Goal: Task Accomplishment & Management: Manage account settings

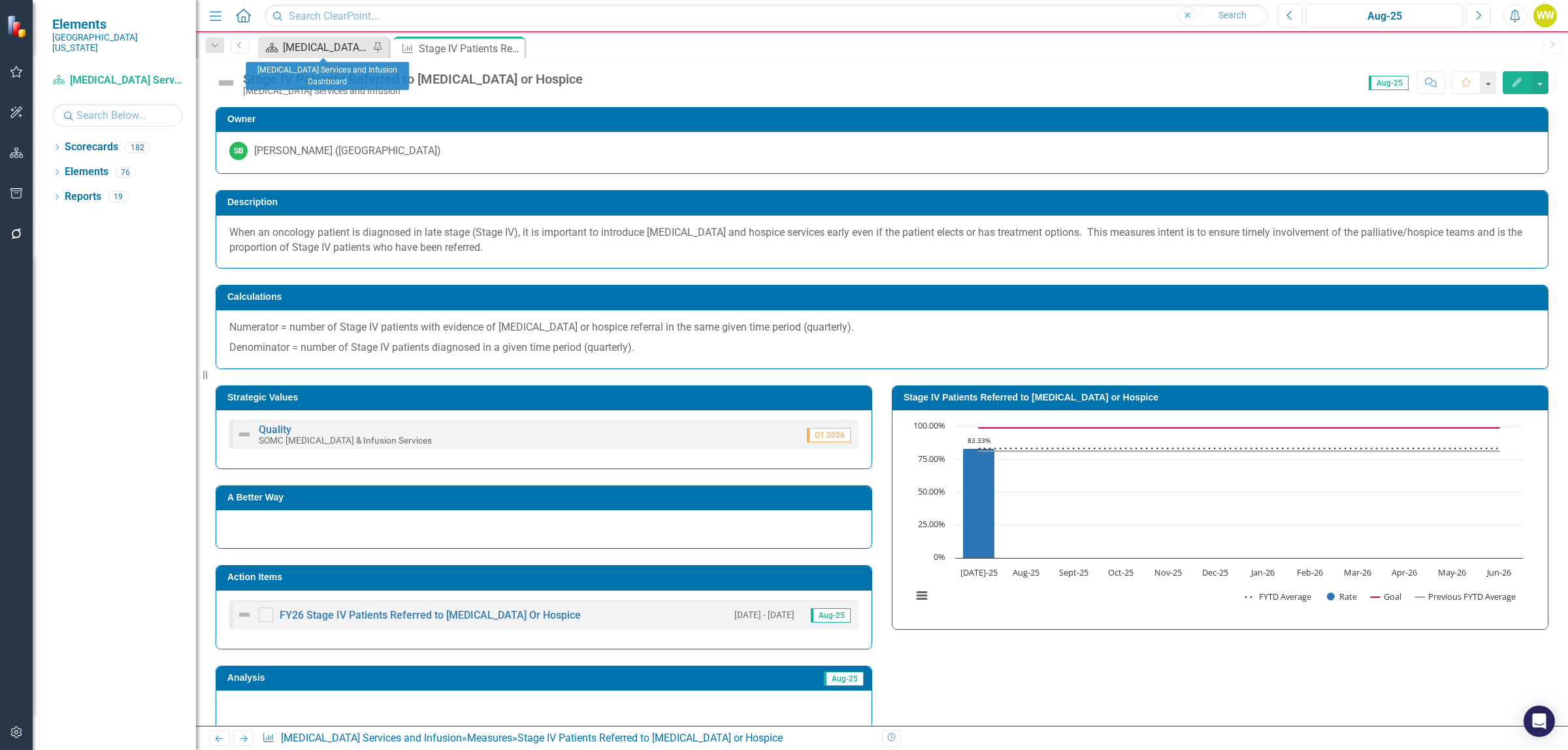
click at [321, 54] on div "[MEDICAL_DATA] Services and Infusion Dashboard" at bounding box center [326, 47] width 86 height 16
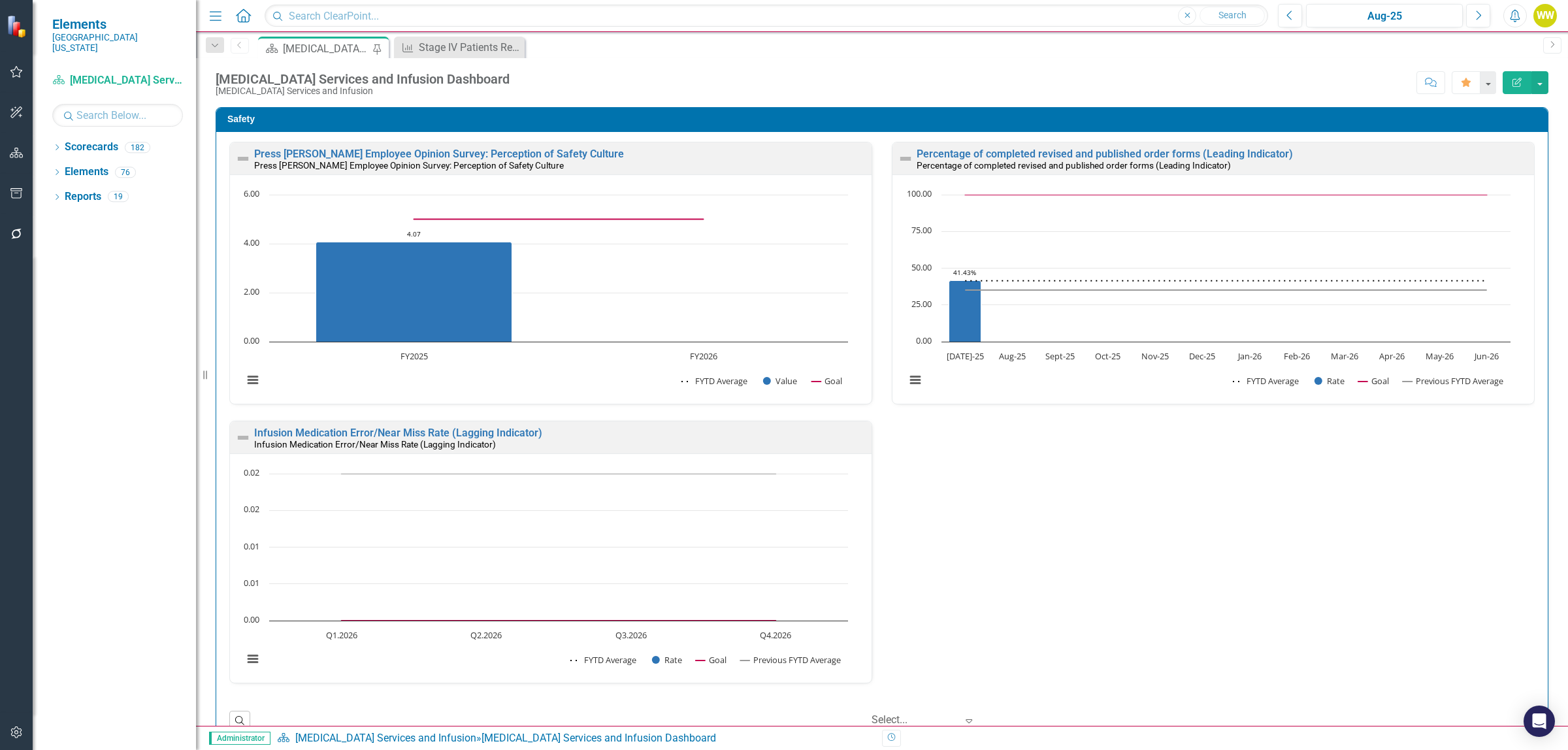
click at [13, 25] on img at bounding box center [18, 26] width 23 height 23
click at [12, 73] on icon "button" at bounding box center [16, 72] width 14 height 10
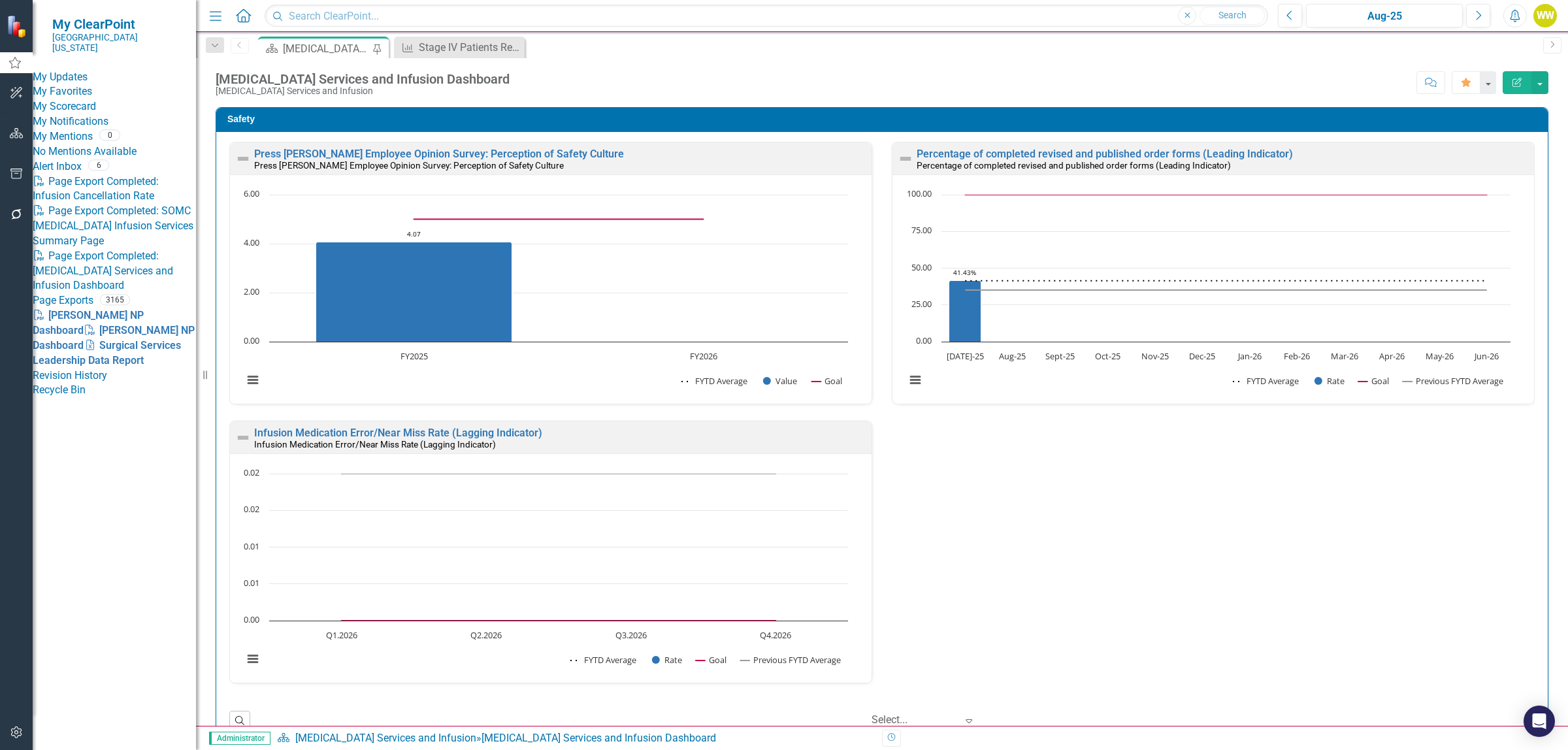
click at [90, 93] on link "My Favorites" at bounding box center [115, 92] width 164 height 15
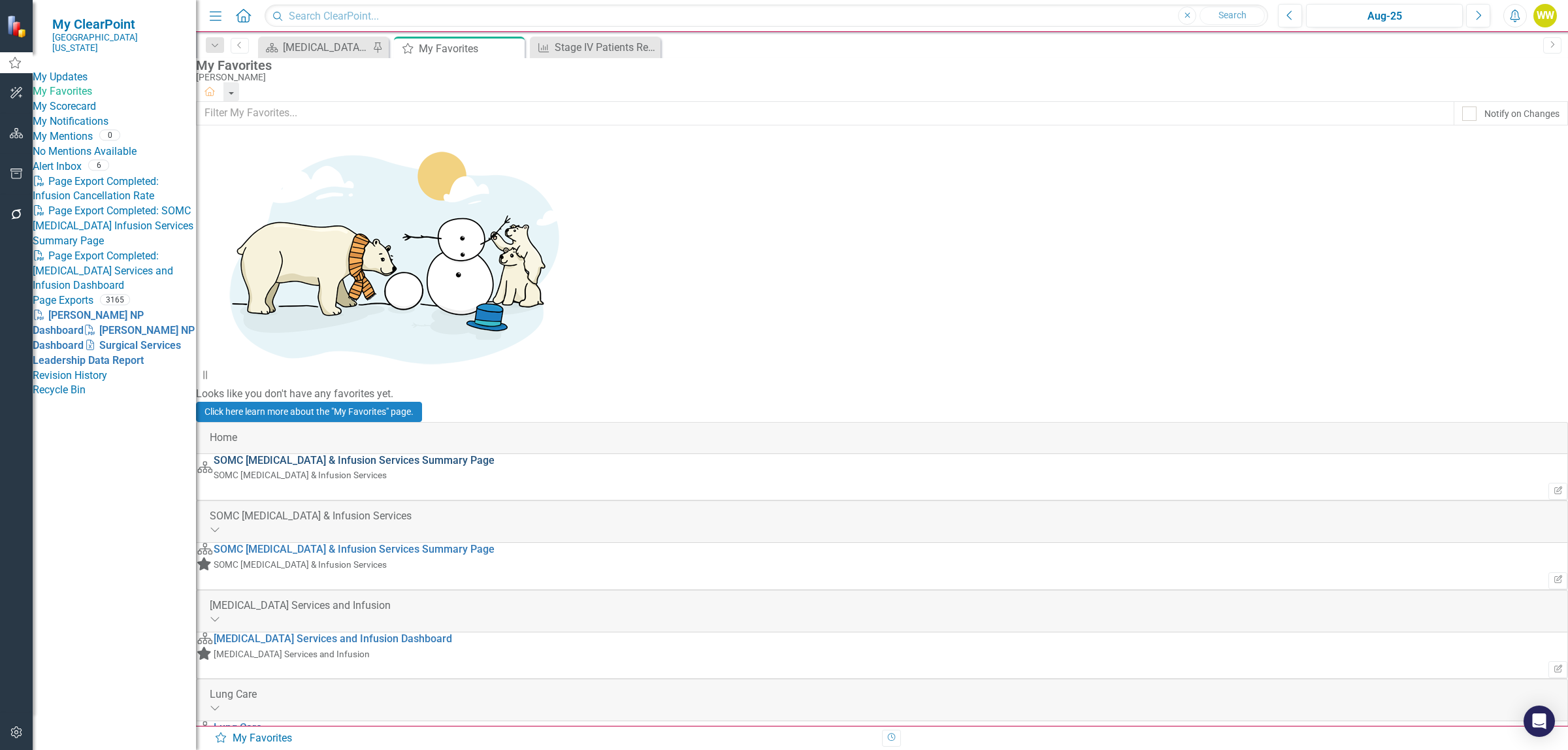
click at [305, 454] on link "SOMC [MEDICAL_DATA] & Infusion Services Summary Page" at bounding box center [353, 460] width 281 height 12
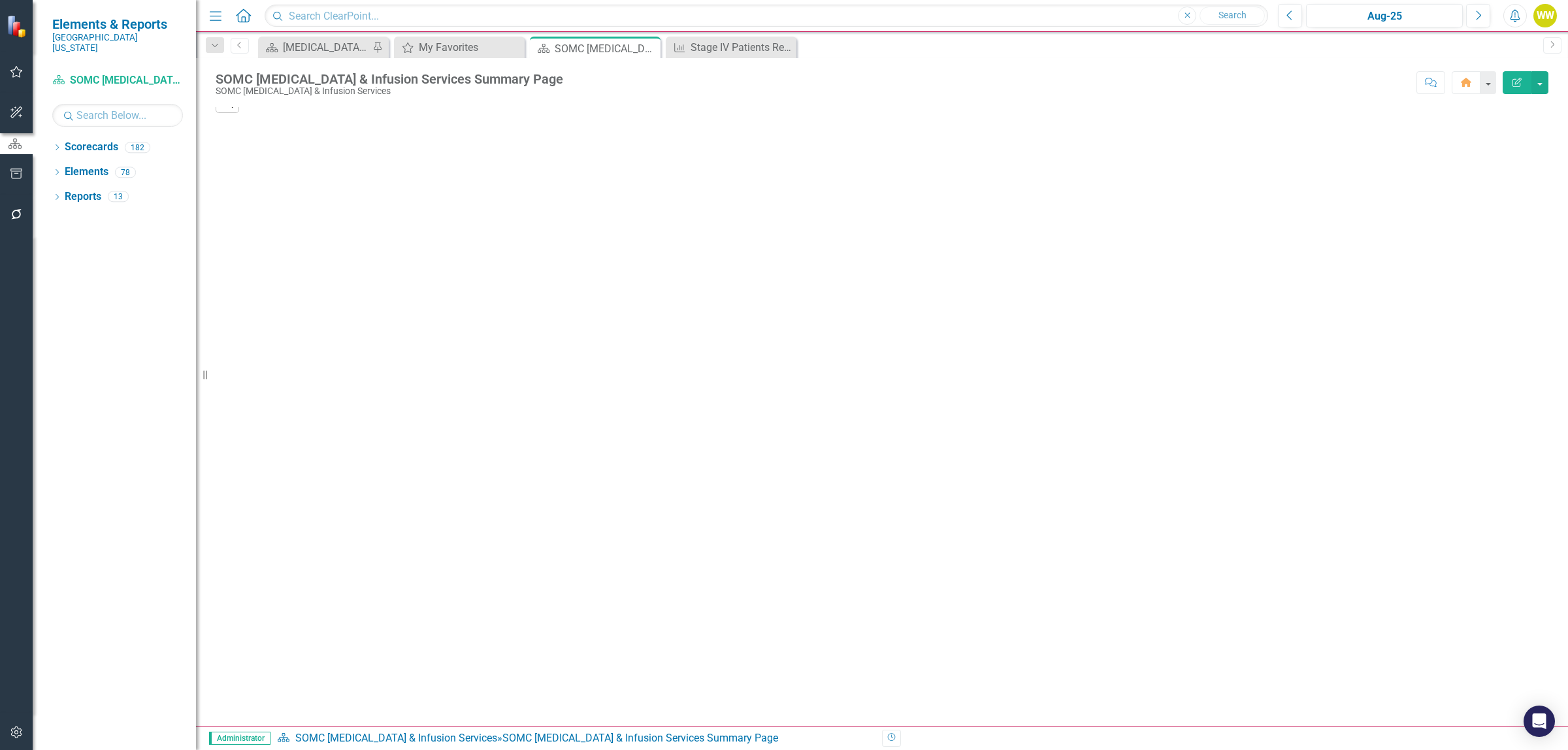
click at [0, 0] on icon "Pin" at bounding box center [0, 0] width 0 height 0
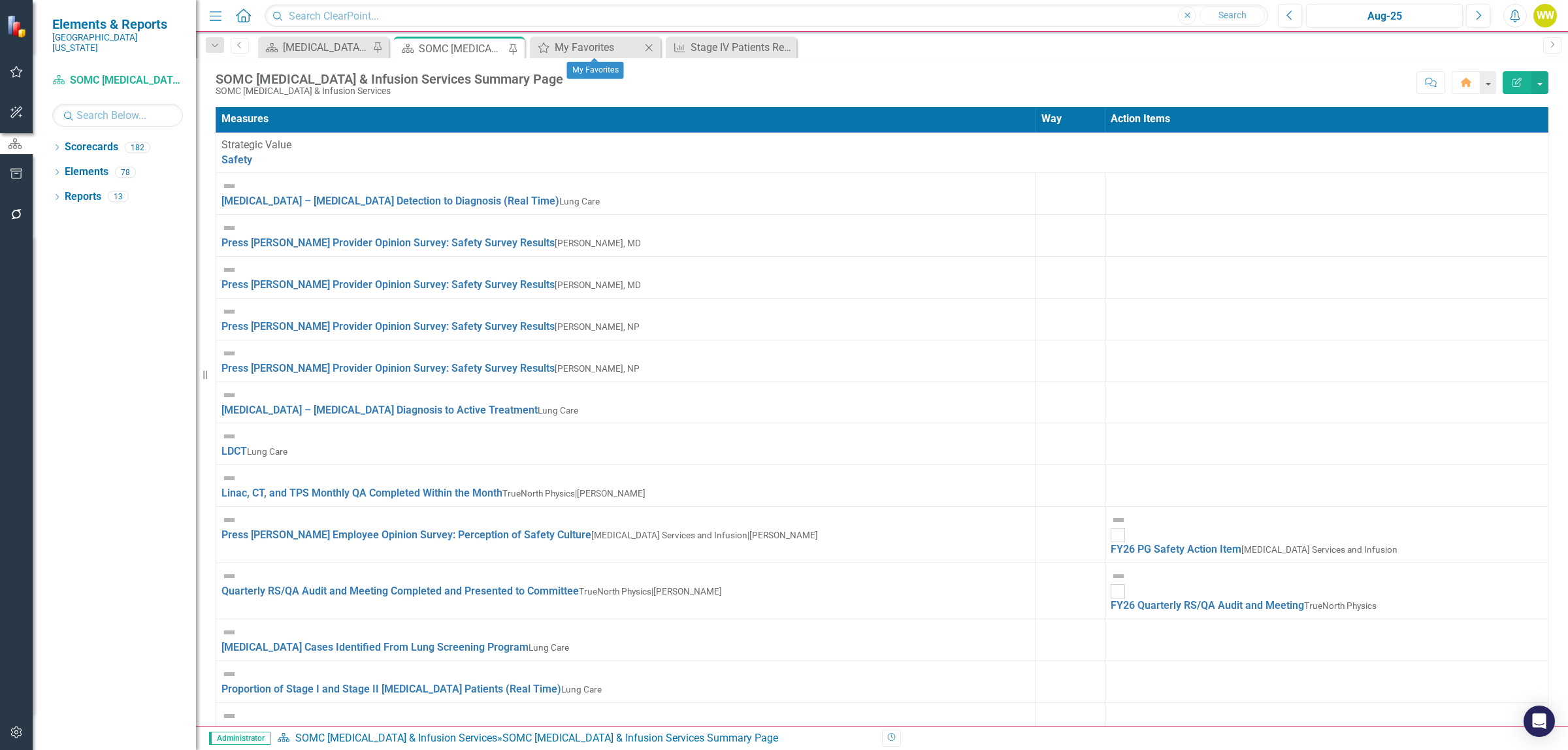
click at [650, 46] on icon "Close" at bounding box center [649, 48] width 13 height 10
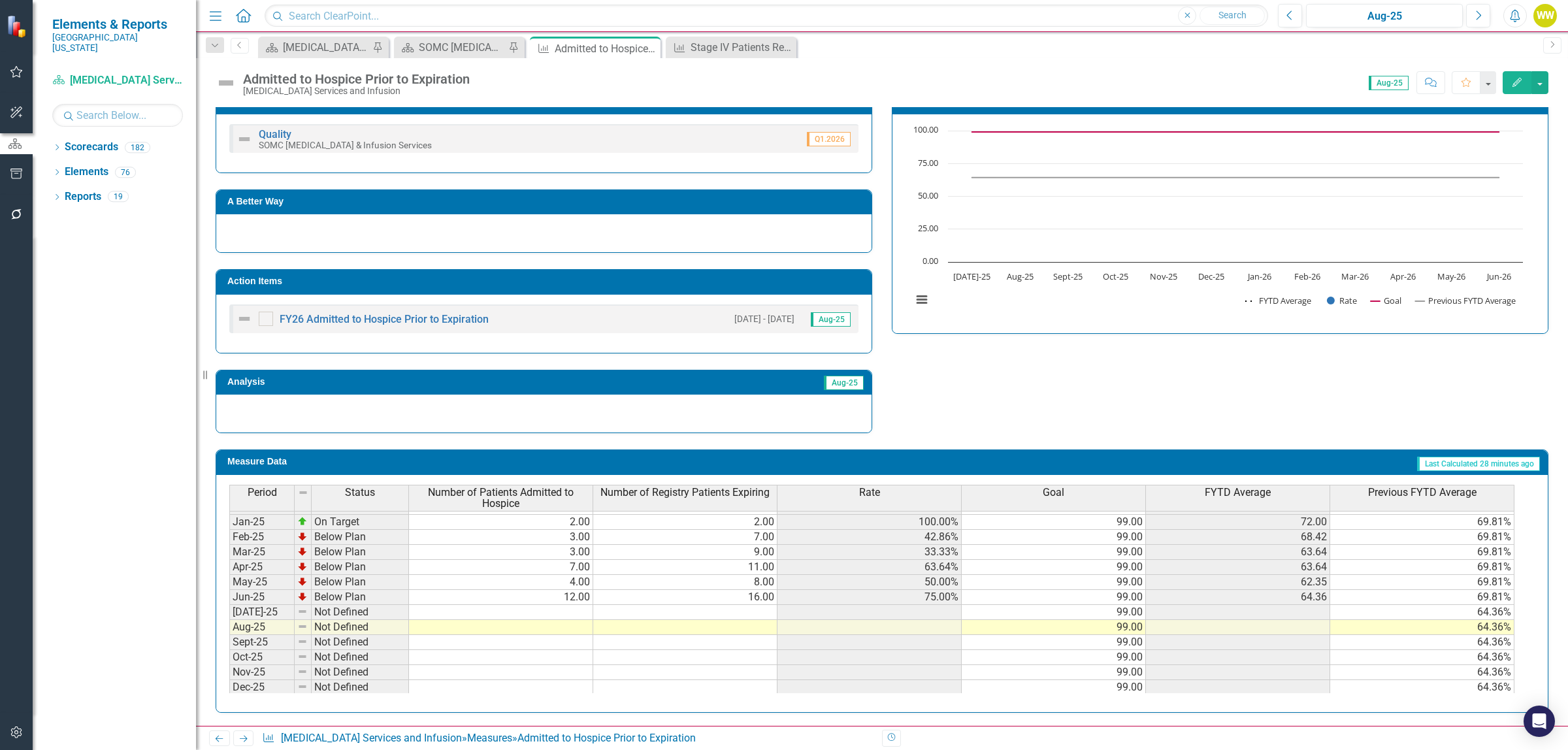
scroll to position [149, 0]
click at [569, 630] on td at bounding box center [501, 626] width 185 height 15
type textarea "6"
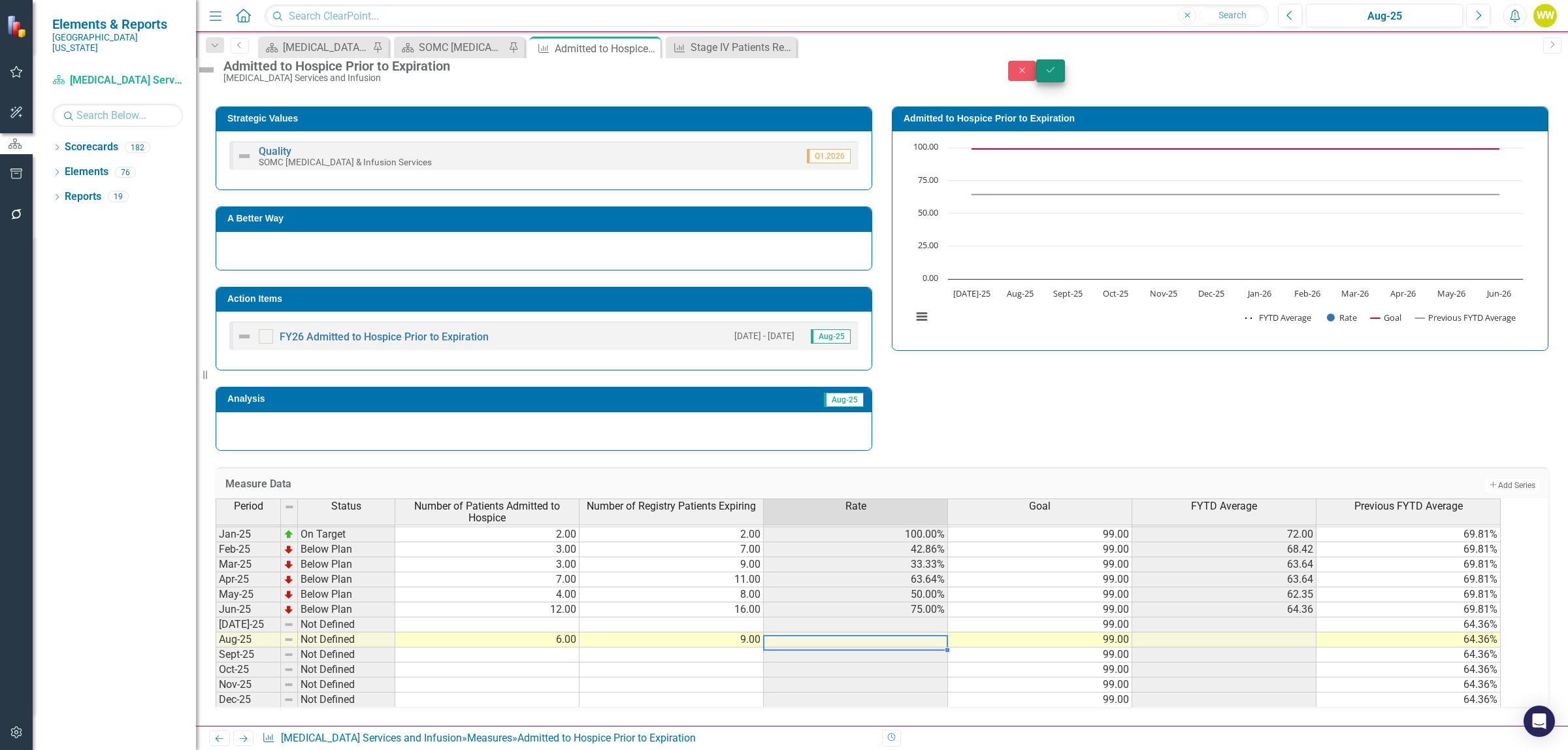
type textarea "9"
click at [1054, 73] on icon "submit" at bounding box center [1050, 70] width 8 height 5
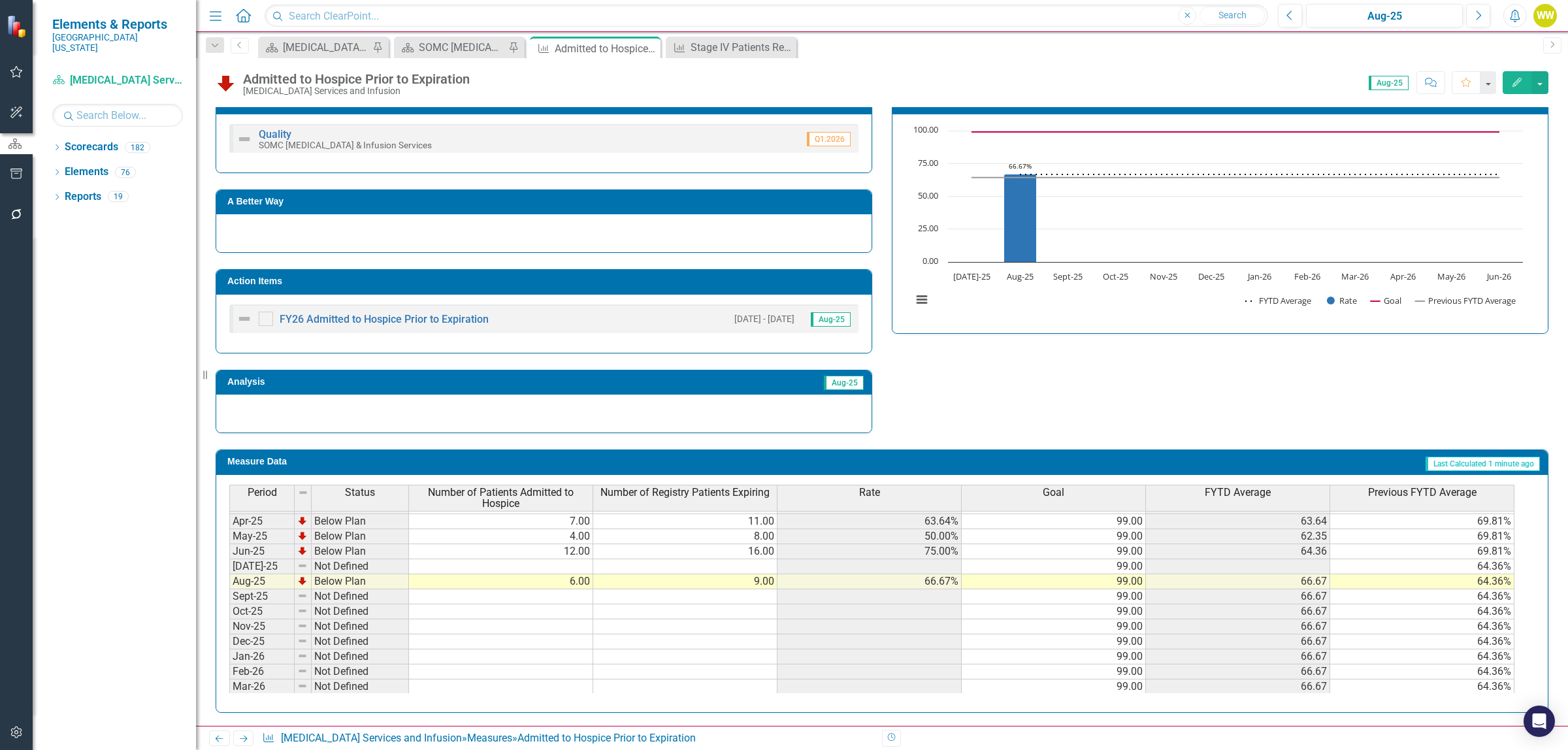
scroll to position [196, 0]
click at [585, 563] on tbody "Q1-24 Below Plan 14.00 21.00 66.67% 99.00 66.67 Q2-24 Below Plan 19.00 33.00 57…" at bounding box center [872, 510] width 1285 height 391
type textarea "6"
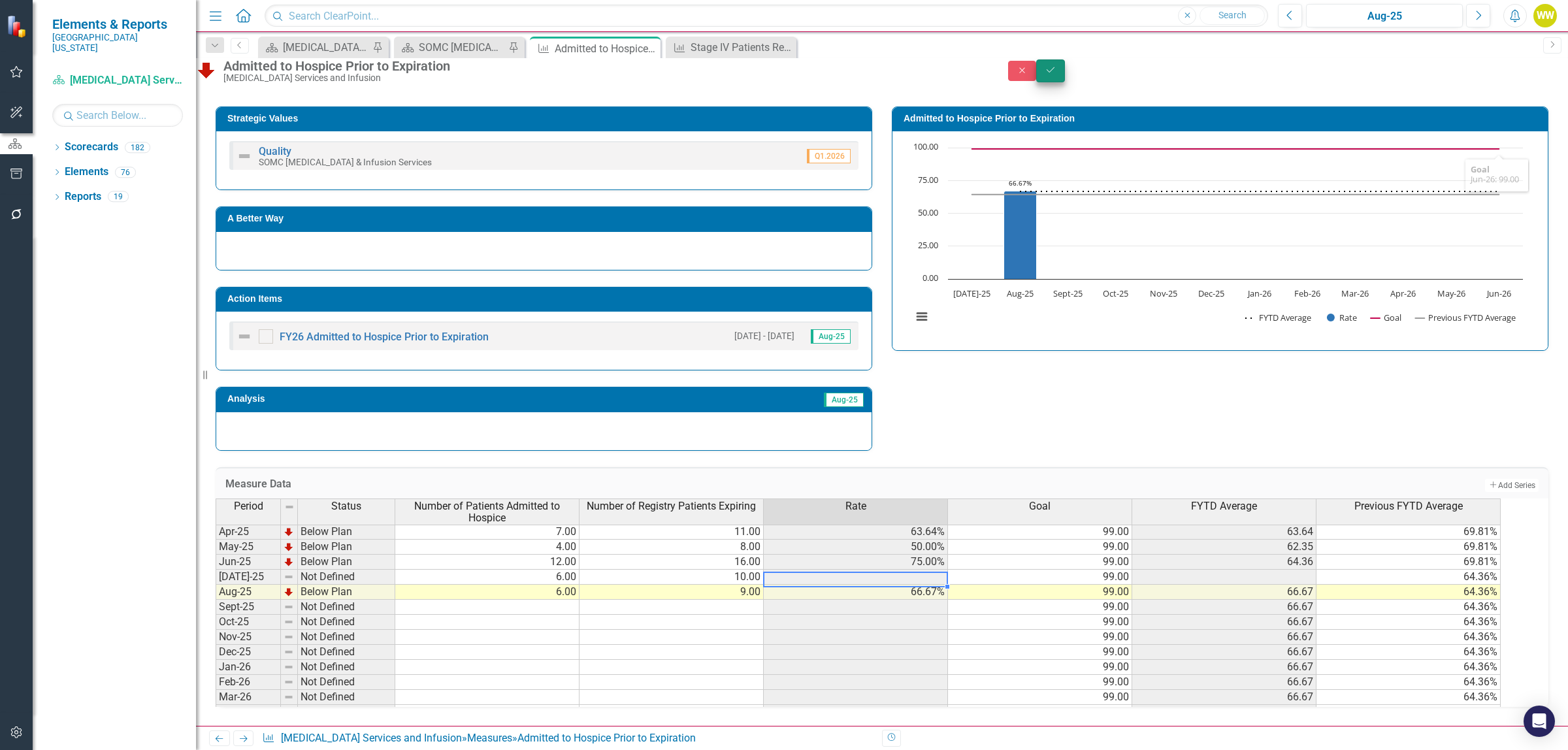
type textarea "10"
click at [1056, 74] on icon "Save" at bounding box center [1050, 70] width 12 height 9
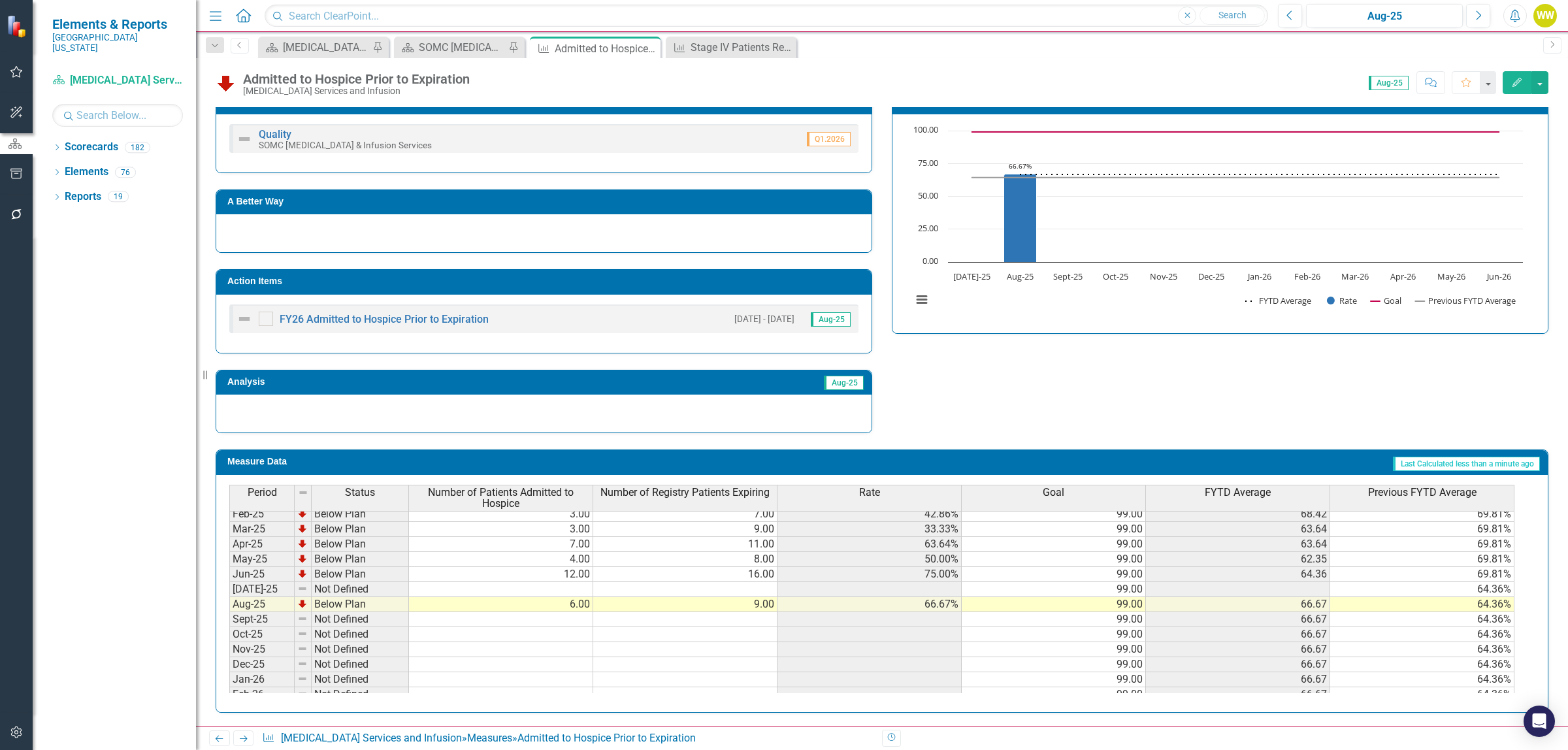
scroll to position [181, 0]
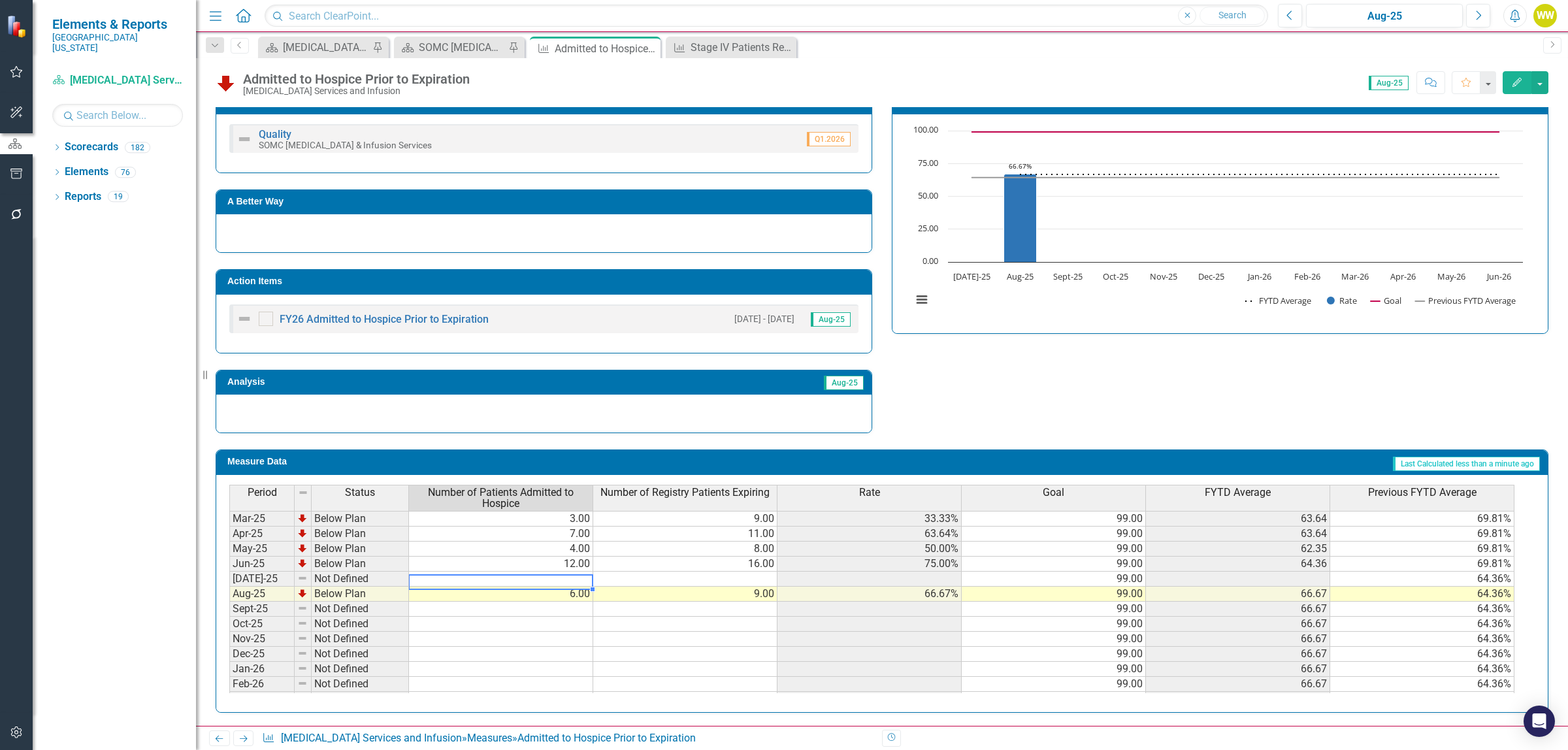
click at [578, 581] on tbody "Q1-24 Below Plan 14.00 21.00 66.67% 99.00 66.67 Q2-24 Below Plan 19.00 33.00 57…" at bounding box center [872, 541] width 1285 height 421
type textarea "6"
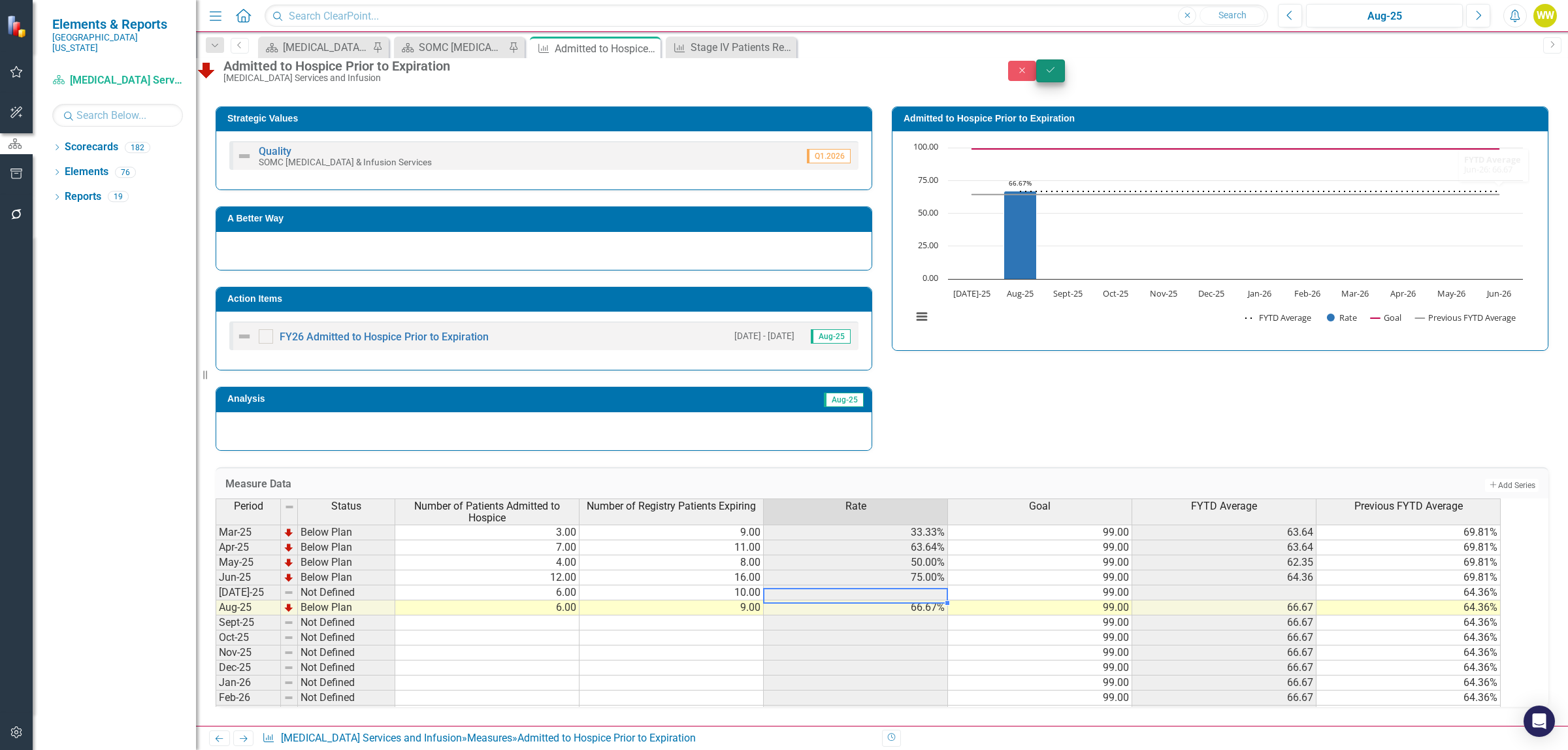
type textarea "10"
click at [1056, 72] on icon "Save" at bounding box center [1050, 70] width 12 height 9
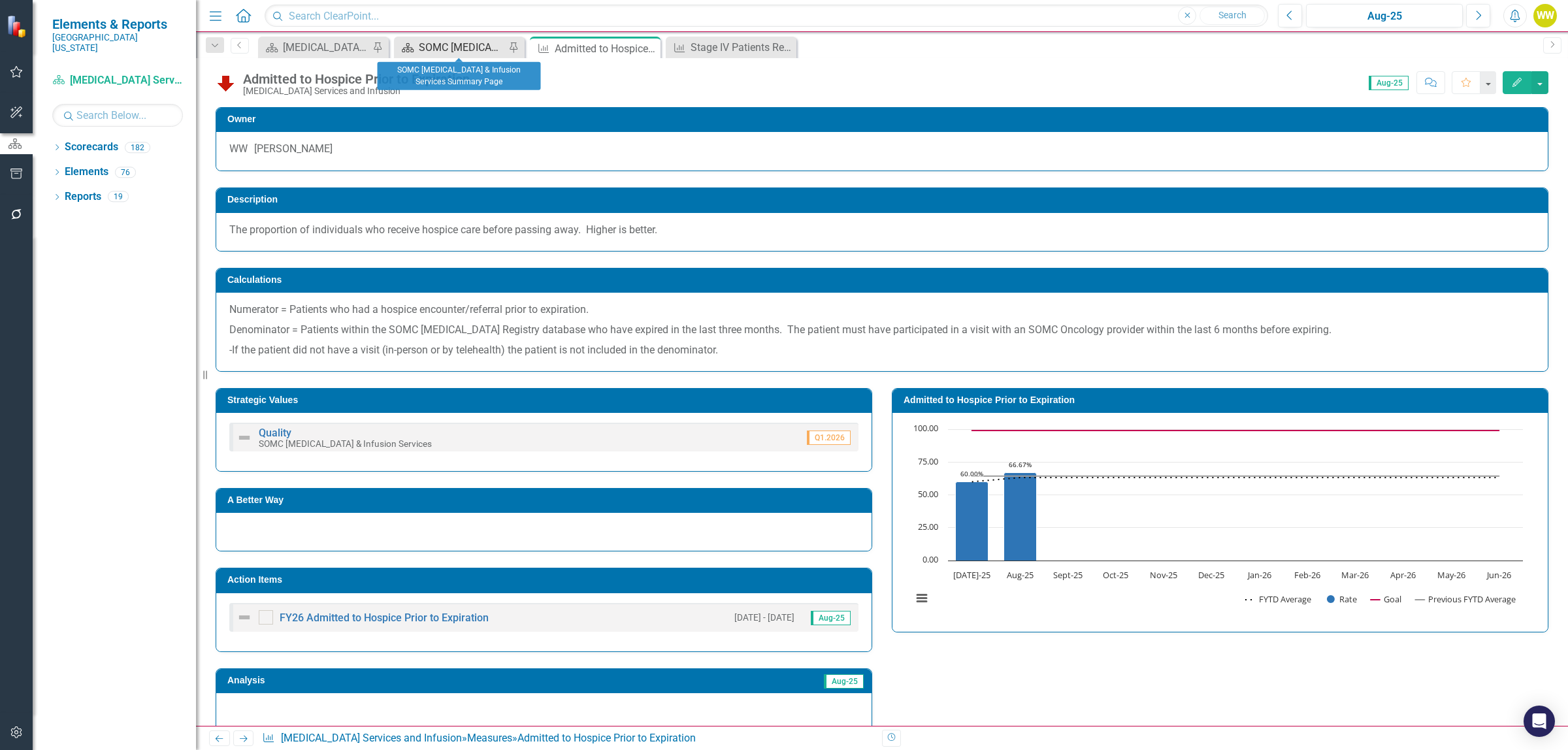
click at [457, 48] on div "SOMC [MEDICAL_DATA] & Infusion Services Summary Page" at bounding box center [462, 47] width 86 height 16
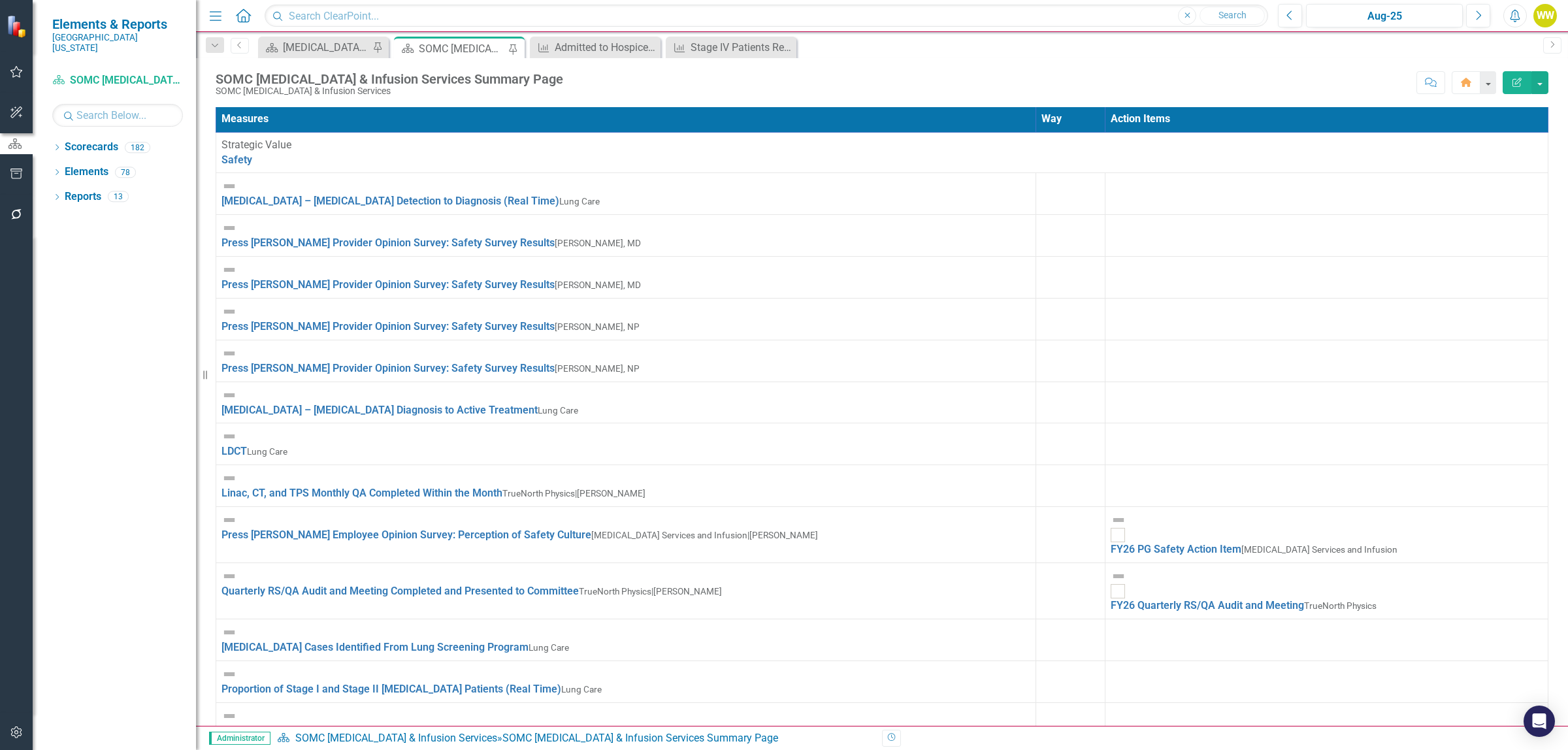
scroll to position [490, 0]
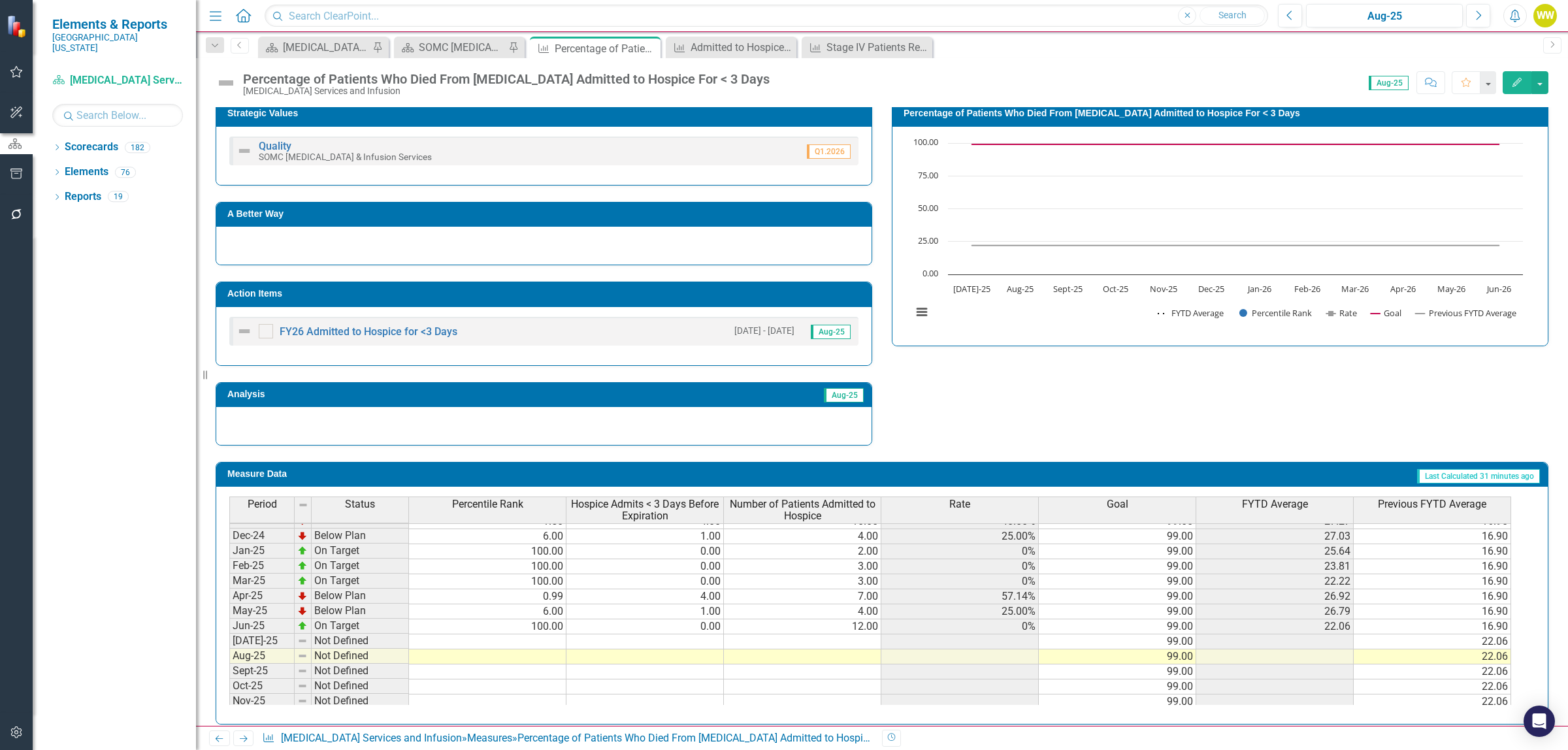
scroll to position [137, 0]
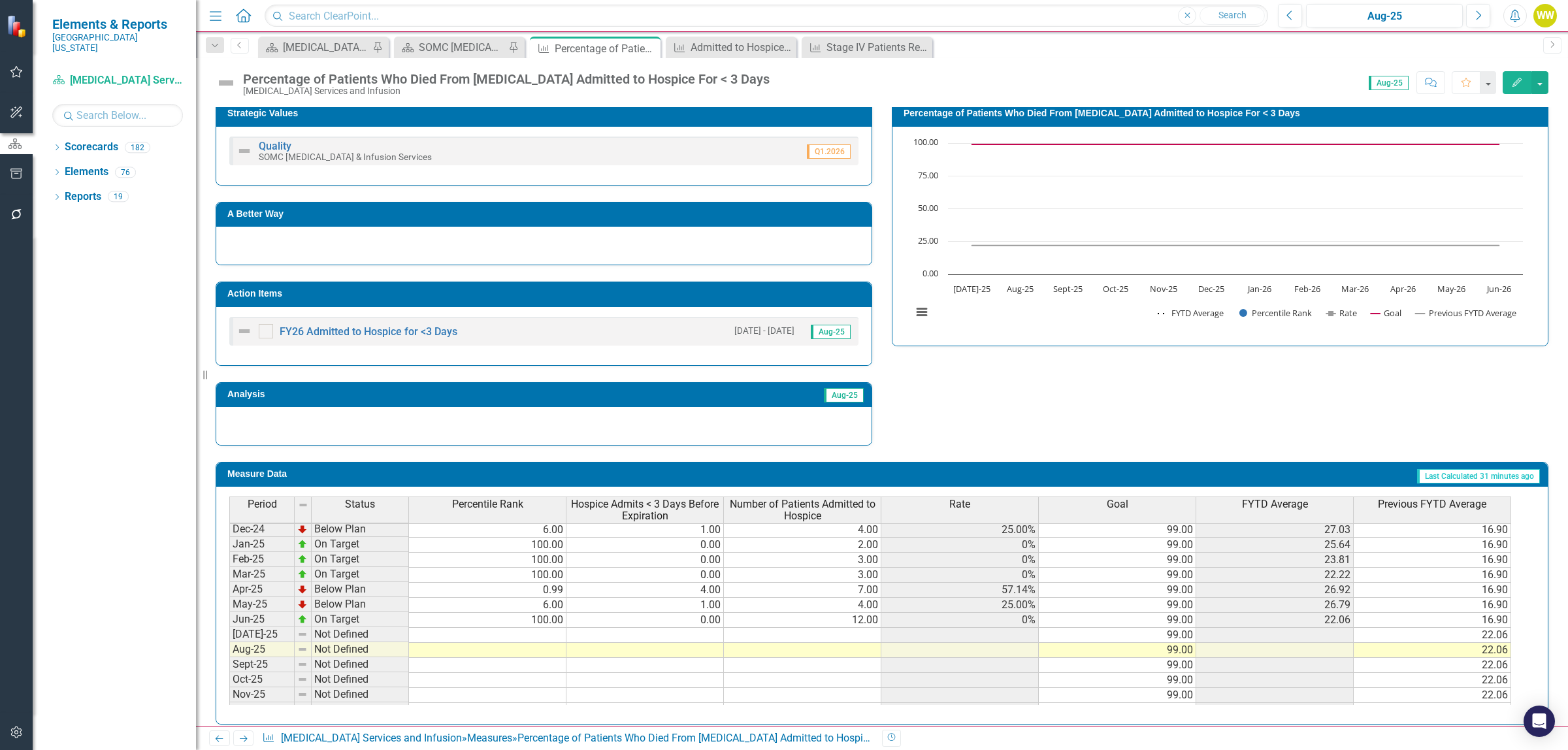
click at [664, 641] on td at bounding box center [645, 635] width 158 height 15
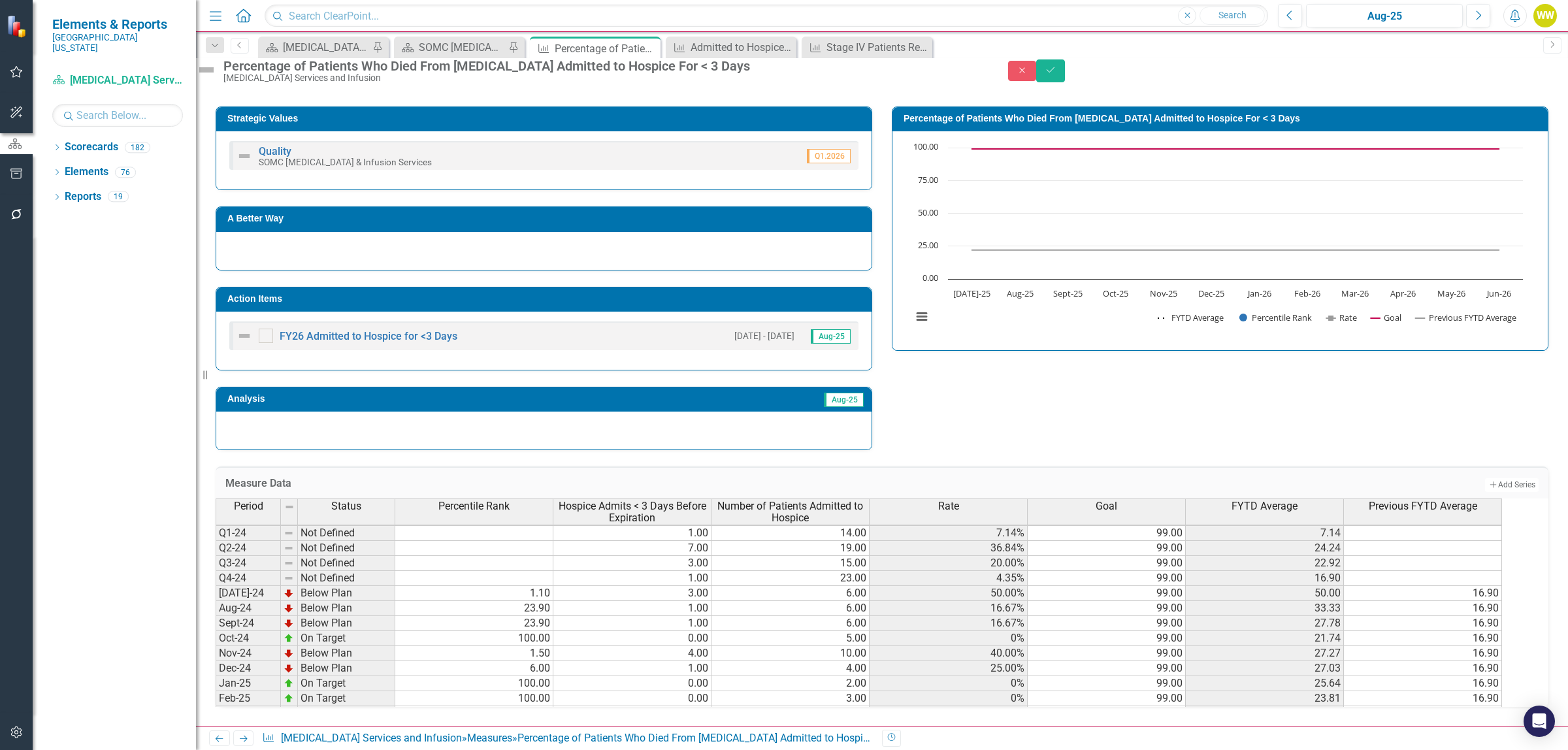
scroll to position [0, 0]
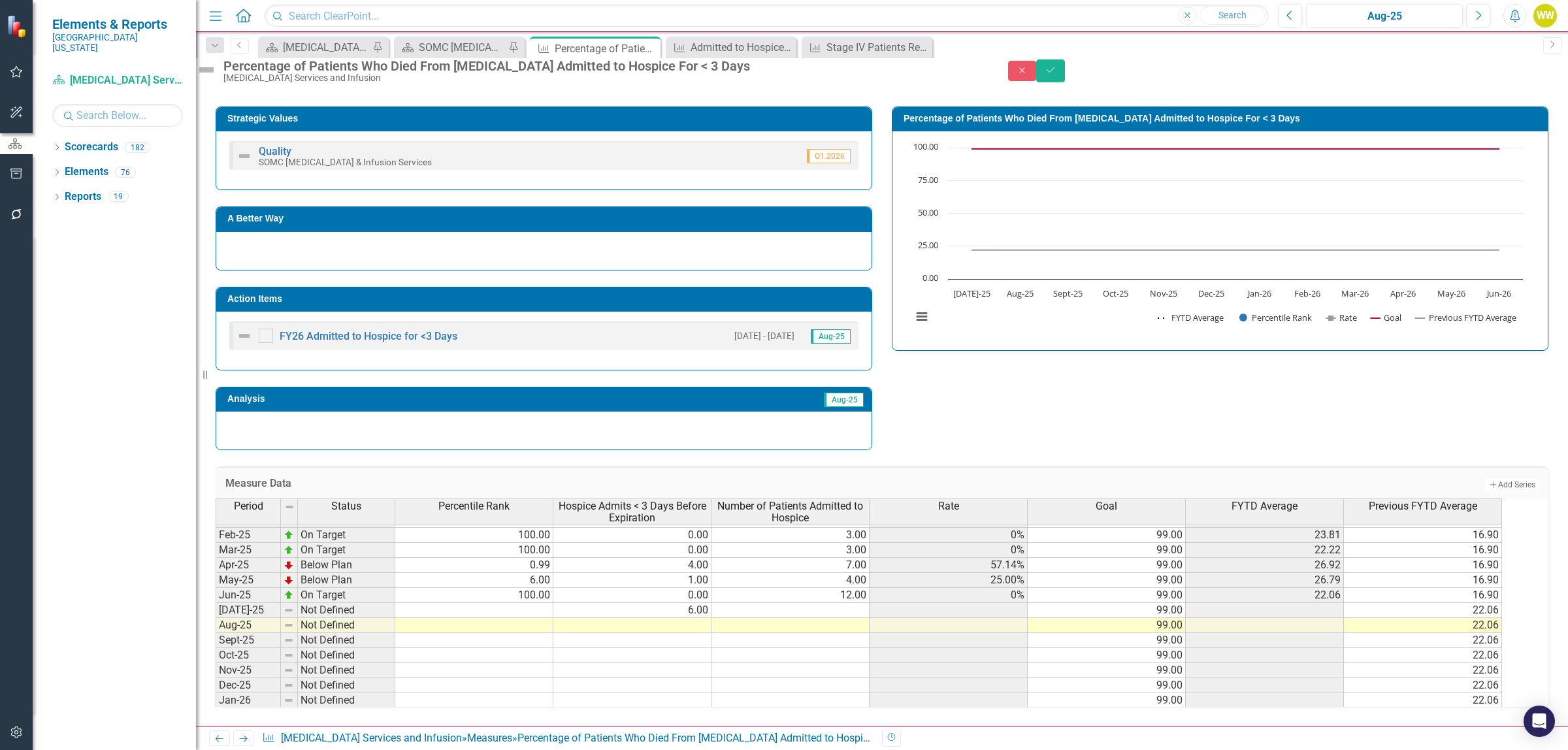
click at [709, 603] on td "6.00" at bounding box center [633, 610] width 158 height 15
type textarea "0"
click at [550, 603] on td at bounding box center [474, 610] width 158 height 15
type textarea "0"
click at [1056, 75] on icon "Save" at bounding box center [1050, 70] width 12 height 9
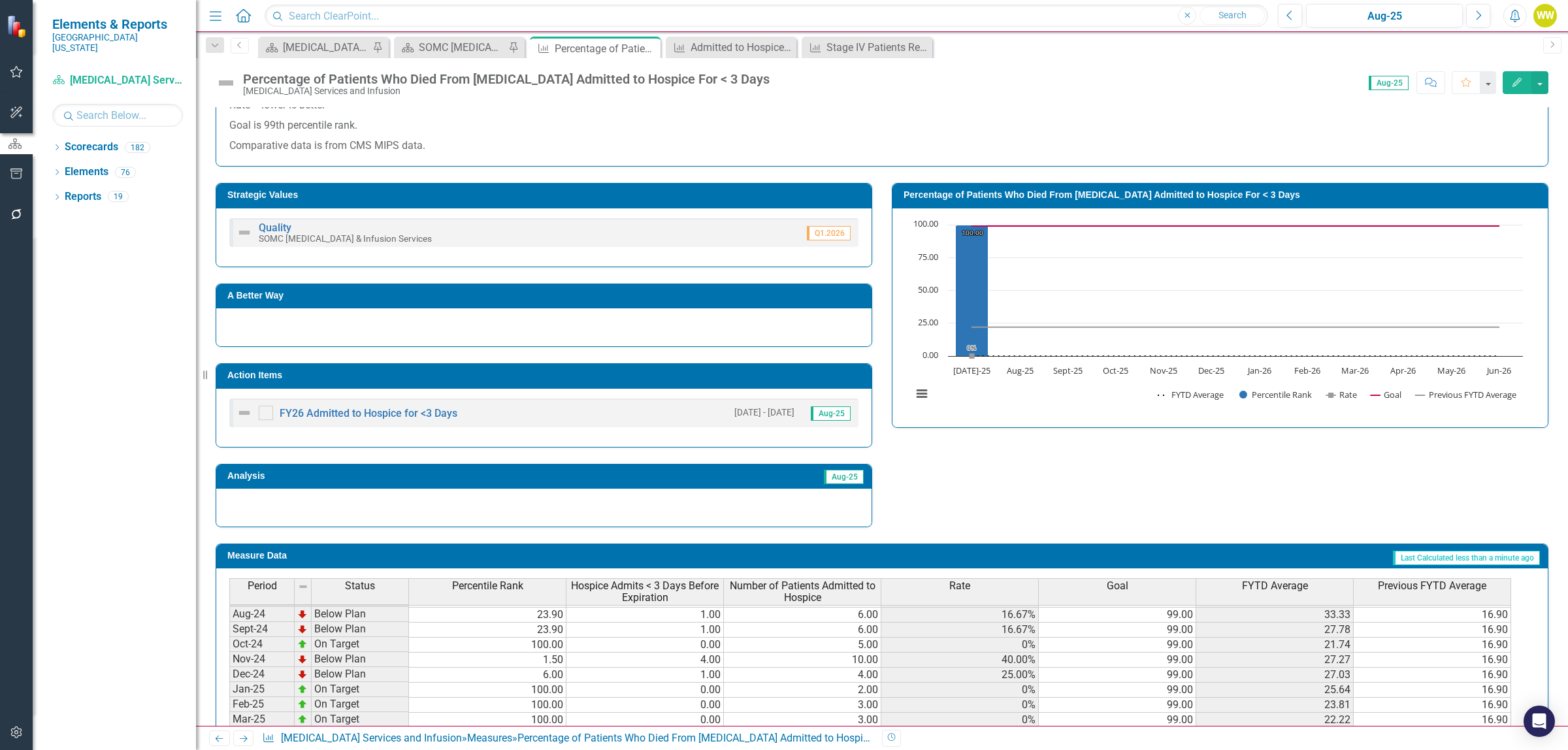
scroll to position [164, 0]
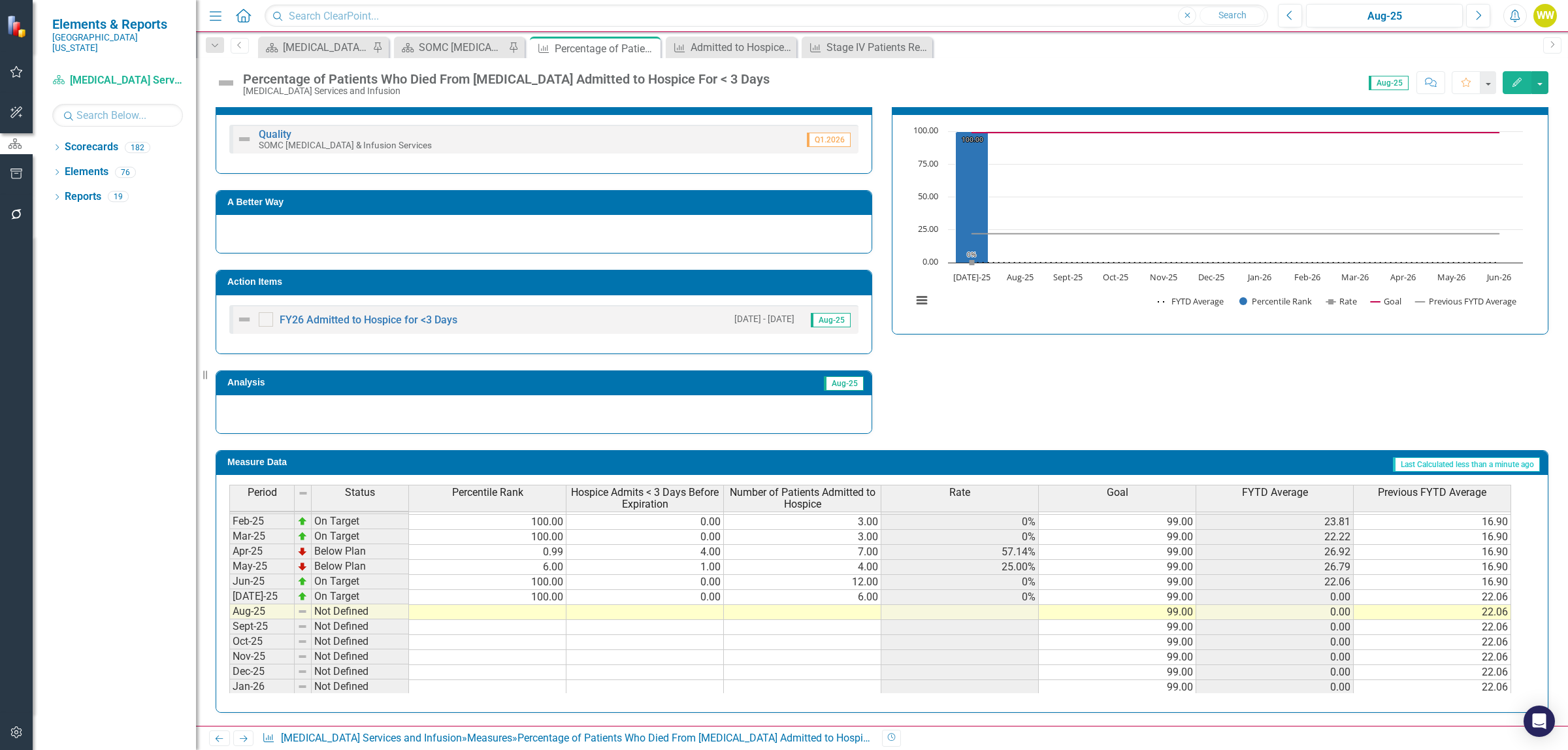
click at [707, 615] on td at bounding box center [645, 612] width 158 height 15
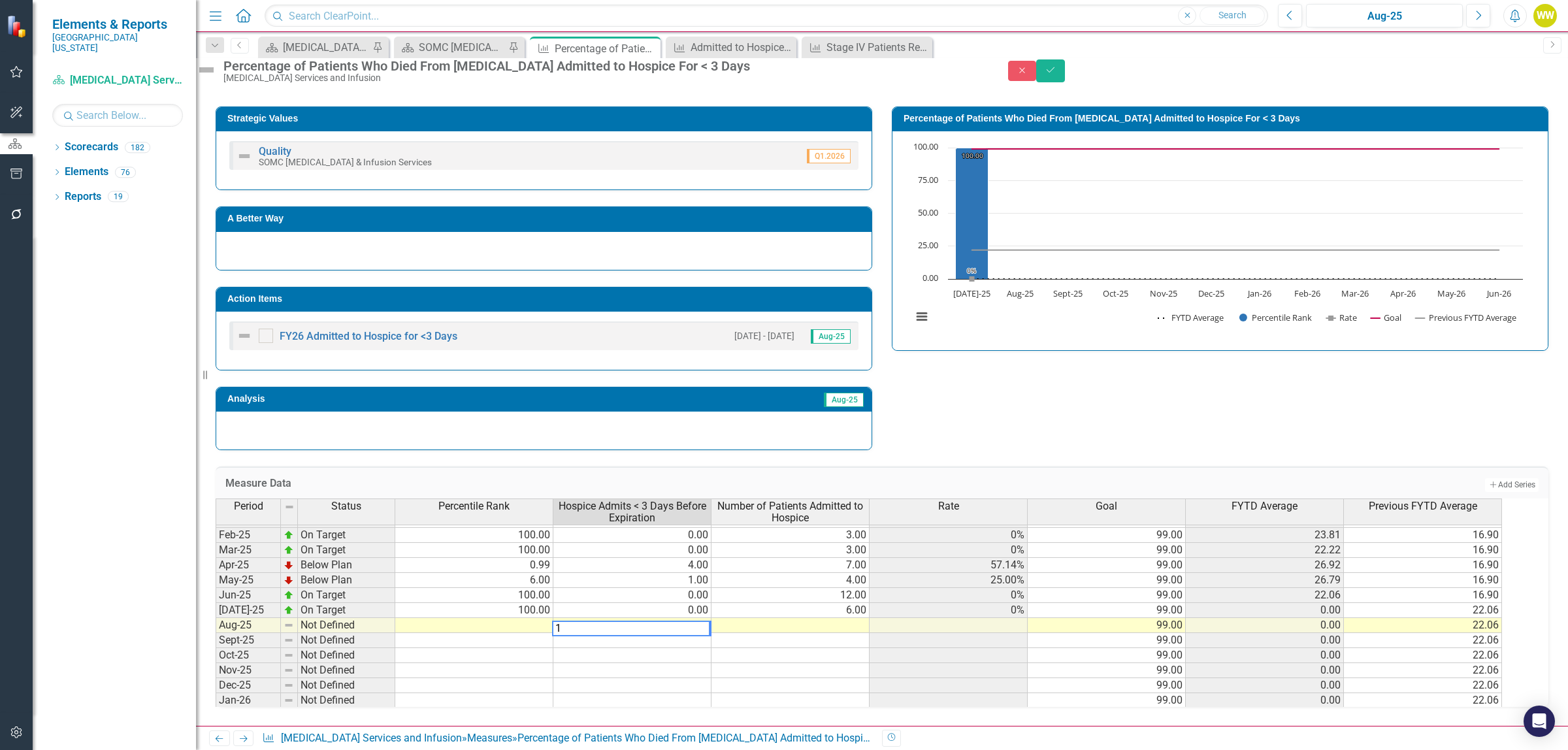
click at [830, 620] on td at bounding box center [791, 625] width 158 height 15
click at [831, 620] on td at bounding box center [791, 625] width 158 height 15
type textarea "6"
click at [1056, 75] on icon "Save" at bounding box center [1050, 70] width 12 height 9
